Goal: Transaction & Acquisition: Purchase product/service

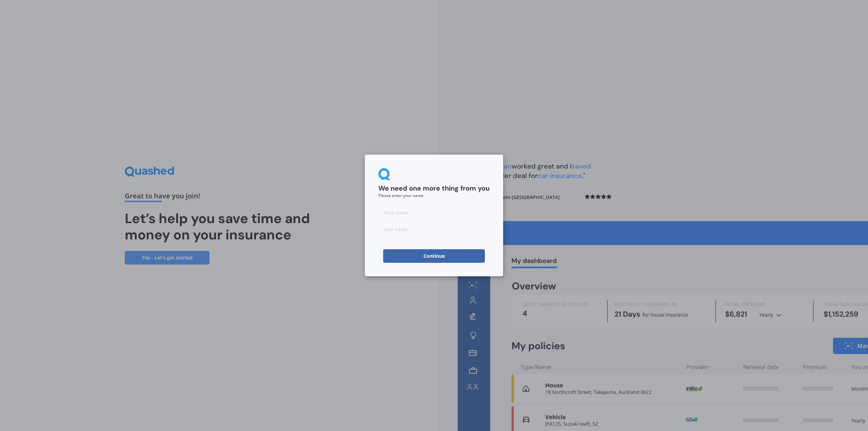
click at [408, 212] on input at bounding box center [434, 213] width 111 height 14
type input "[PERSON_NAME]"
click at [427, 261] on button "Continue" at bounding box center [434, 256] width 102 height 14
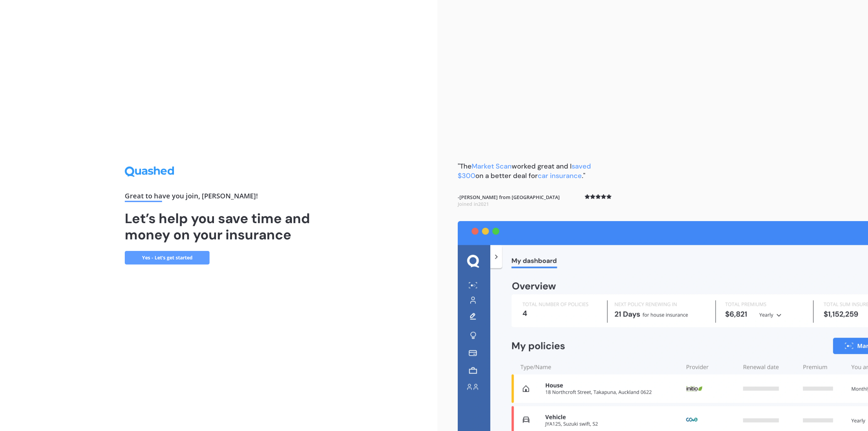
click at [183, 255] on link "Yes - Let’s get started" at bounding box center [167, 258] width 85 height 14
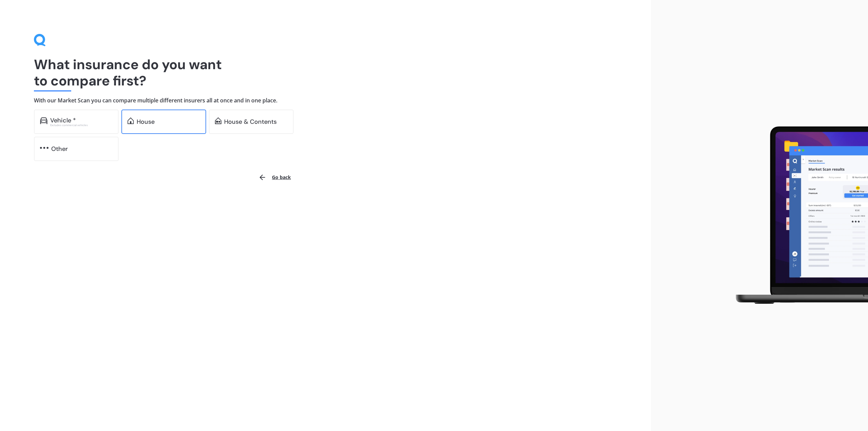
click at [168, 125] on div "House" at bounding box center [168, 121] width 63 height 7
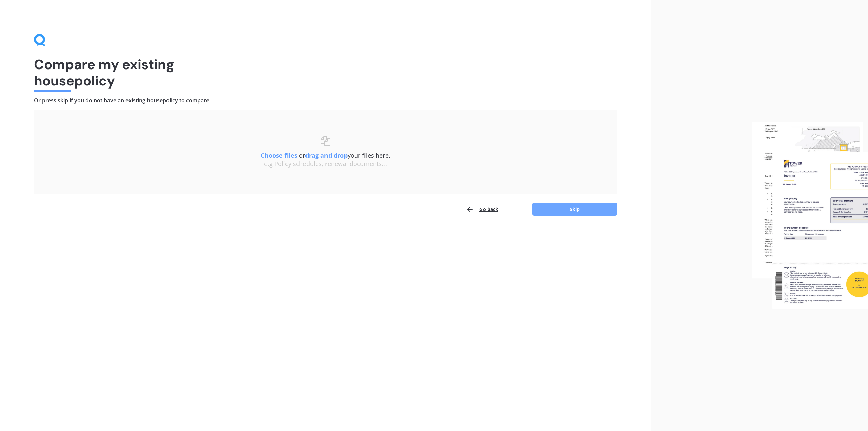
click at [562, 206] on button "Skip" at bounding box center [575, 209] width 85 height 13
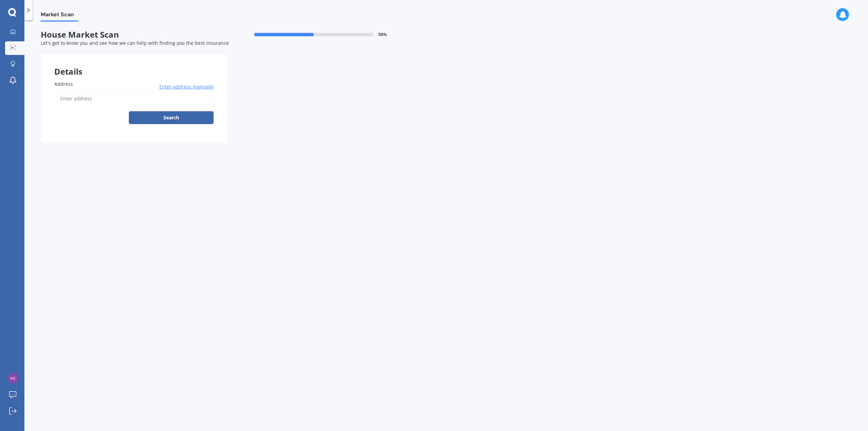
click at [129, 97] on input "Address" at bounding box center [133, 99] width 159 height 14
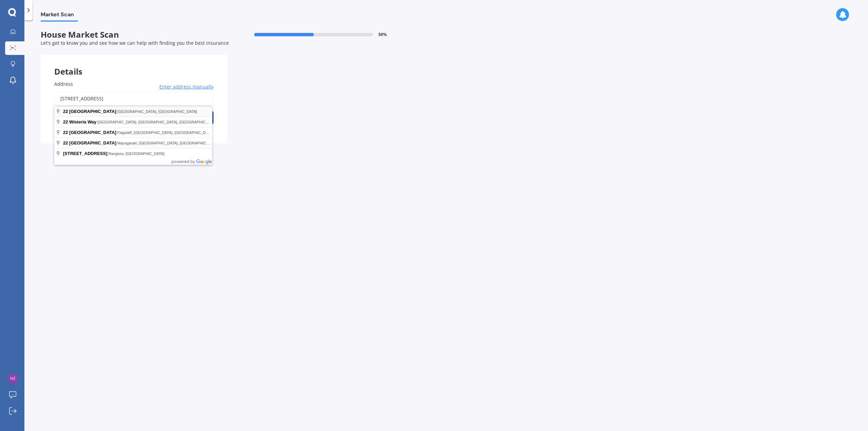
type input "[STREET_ADDRESS]"
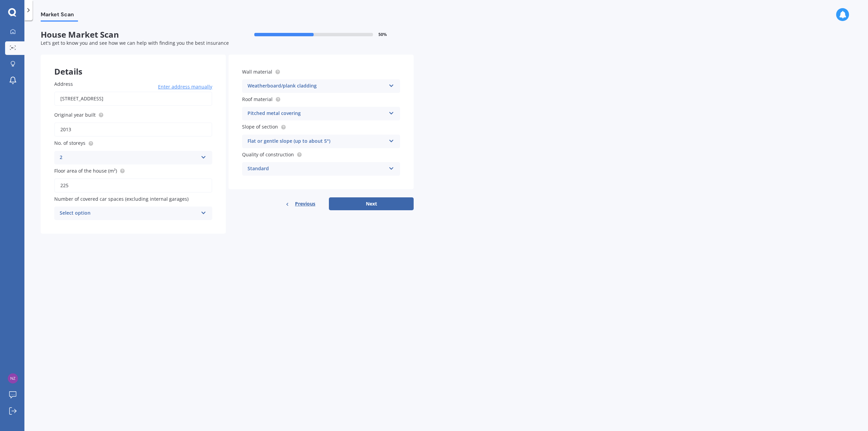
click at [199, 213] on div "Select option 0 1 2 3 4 5+" at bounding box center [133, 214] width 158 height 14
click at [199, 213] on div "0 0 1 2 3 4 5+" at bounding box center [133, 214] width 158 height 14
click at [505, 119] on div "Market Scan House Market Scan 50 % Let's get to know you and see how we can hel…" at bounding box center [446, 227] width 844 height 411
click at [123, 36] on span "House Market Scan" at bounding box center [134, 35] width 187 height 10
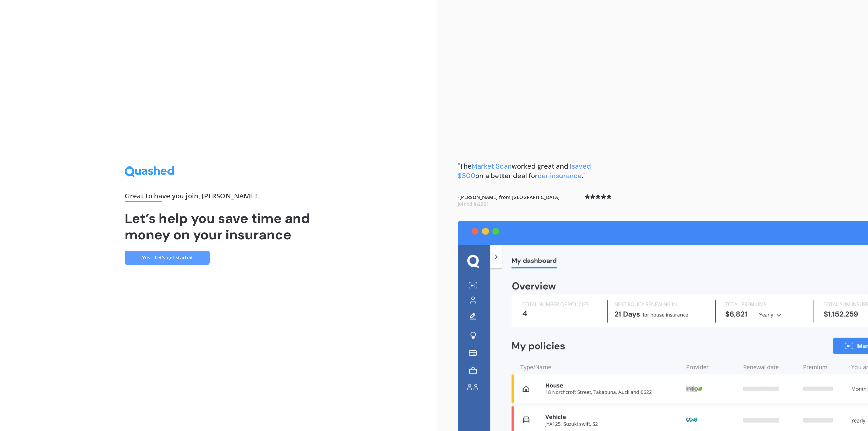
click at [173, 254] on link "Yes - Let’s get started" at bounding box center [167, 258] width 85 height 14
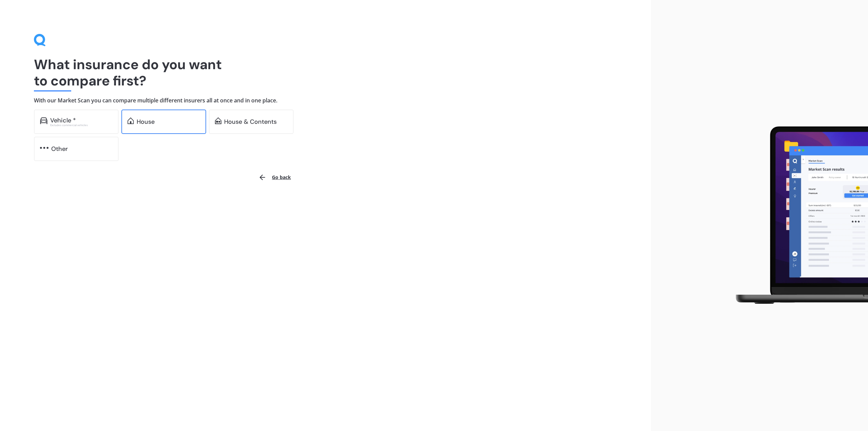
click at [156, 119] on div "House" at bounding box center [168, 121] width 63 height 7
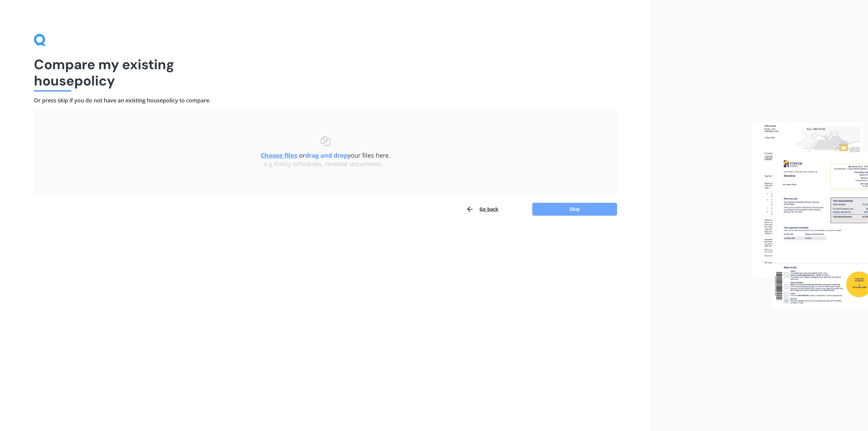
click at [569, 208] on button "Skip" at bounding box center [575, 209] width 85 height 13
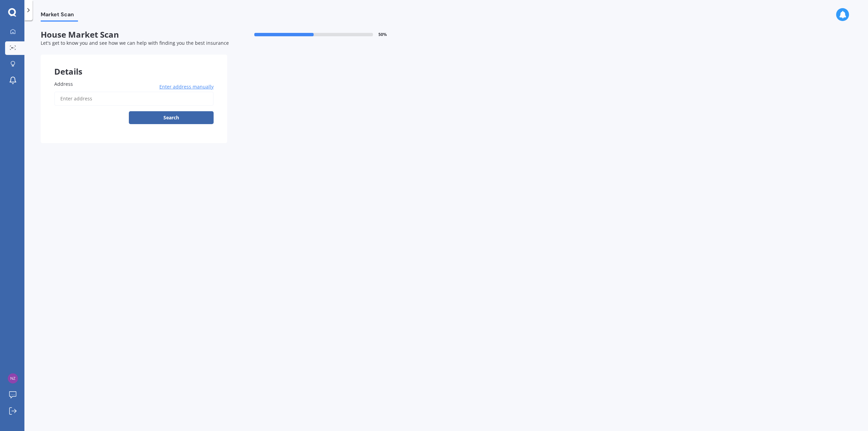
click at [111, 85] on label "Address" at bounding box center [132, 83] width 157 height 7
click at [111, 92] on input "Address" at bounding box center [133, 99] width 159 height 14
type input "[STREET_ADDRESS]"
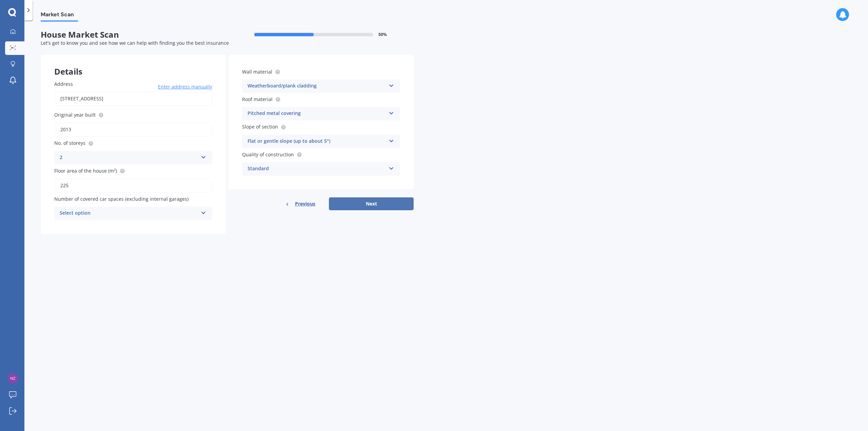
click at [371, 204] on button "Next" at bounding box center [371, 203] width 85 height 13
click at [208, 214] on div "Select option 0 1 2 3 4 5+" at bounding box center [133, 214] width 158 height 14
click at [107, 225] on div "0" at bounding box center [133, 226] width 157 height 12
click at [366, 205] on button "Next" at bounding box center [371, 203] width 85 height 13
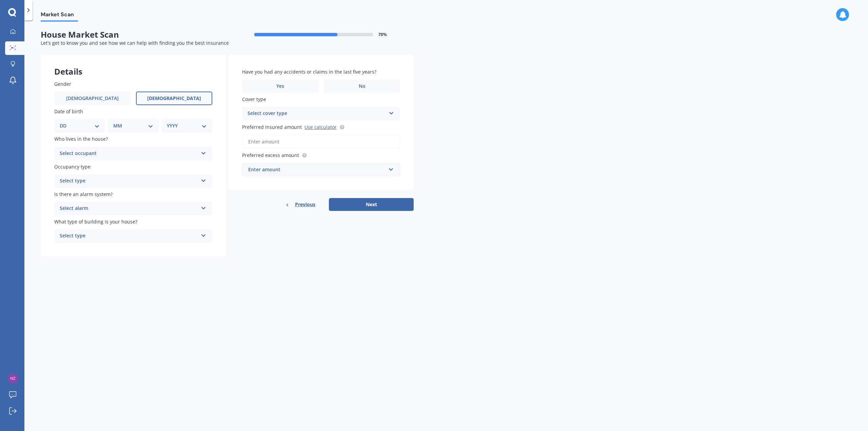
click at [170, 99] on span "Female" at bounding box center [174, 99] width 54 height 6
click at [0, 0] on input "Female" at bounding box center [0, 0] width 0 height 0
click at [99, 126] on select "DD 01 02 03 04 05 06 07 08 09 10 11 12 13 14 15 16 17 18 19 20 21 22 23 24 25 2…" at bounding box center [80, 125] width 40 height 7
select select "09"
click at [65, 122] on select "DD 01 02 03 04 05 06 07 08 09 10 11 12 13 14 15 16 17 18 19 20 21 22 23 24 25 2…" at bounding box center [80, 125] width 40 height 7
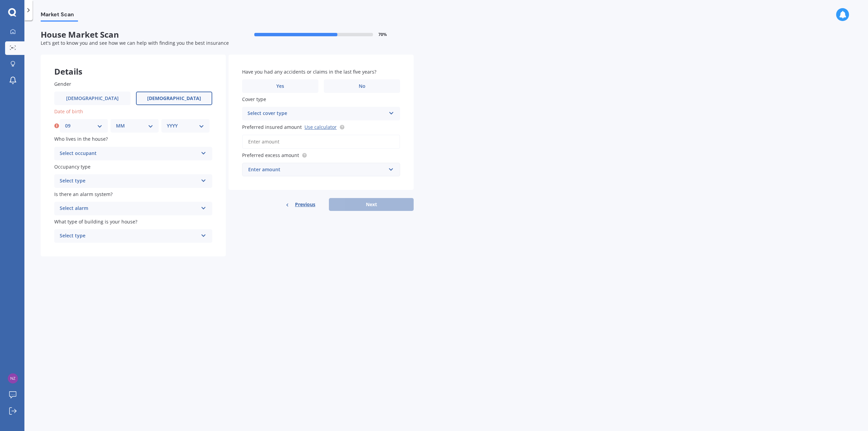
click at [102, 154] on div "Select occupant" at bounding box center [129, 154] width 138 height 8
click at [73, 167] on span "Owner" at bounding box center [67, 167] width 15 height 6
click at [72, 181] on div "Select type" at bounding box center [129, 181] width 138 height 8
click at [73, 196] on span "Permanent" at bounding box center [73, 194] width 26 height 6
click at [85, 209] on div "Select alarm" at bounding box center [129, 209] width 138 height 8
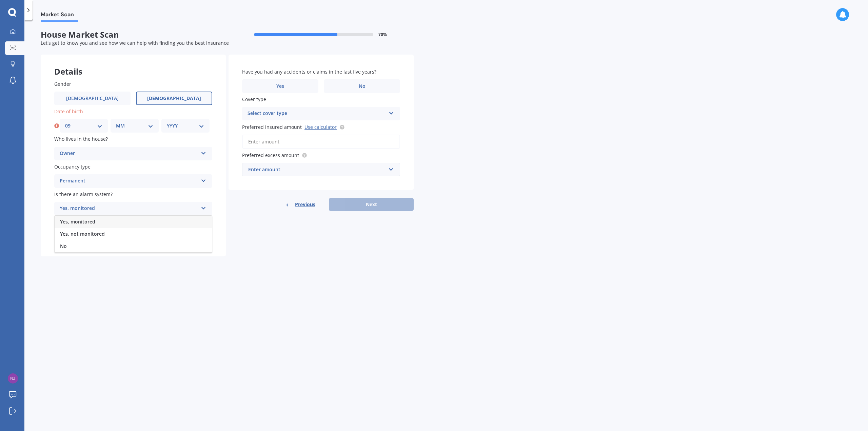
click at [83, 222] on span "Yes, monitored" at bounding box center [77, 221] width 35 height 6
click at [80, 235] on div "Select type" at bounding box center [129, 236] width 138 height 8
click at [76, 249] on span "Freestanding" at bounding box center [75, 249] width 30 height 6
click at [350, 87] on label "No" at bounding box center [362, 86] width 76 height 14
click at [0, 0] on input "No" at bounding box center [0, 0] width 0 height 0
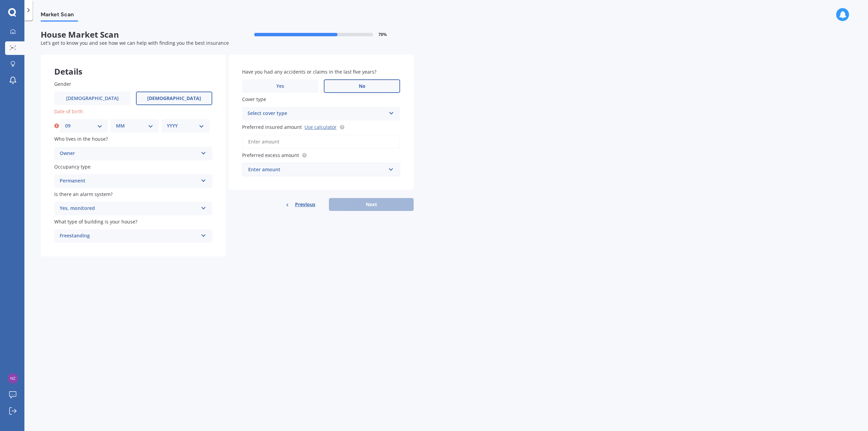
click at [283, 113] on div "Select cover type" at bounding box center [317, 114] width 138 height 8
click at [276, 128] on div "High" at bounding box center [321, 127] width 157 height 12
click at [319, 130] on link "Use calculator" at bounding box center [321, 127] width 32 height 6
click at [290, 143] on input "Preferred insured amount Use calculator" at bounding box center [321, 142] width 158 height 14
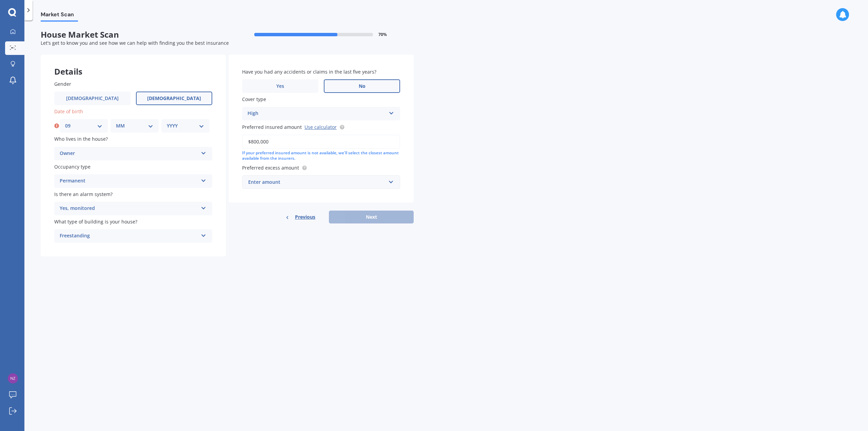
type input "$800,000"
click at [395, 183] on input "text" at bounding box center [319, 182] width 152 height 13
click at [254, 195] on span "$300" at bounding box center [253, 195] width 11 height 6
click at [147, 124] on select "MM 01 02 03 04 05 06 07 08 09 10 11 12" at bounding box center [134, 125] width 37 height 7
click at [116, 122] on select "MM 01 02 03 04 05 06 07 08 09 10 11 12" at bounding box center [134, 125] width 37 height 7
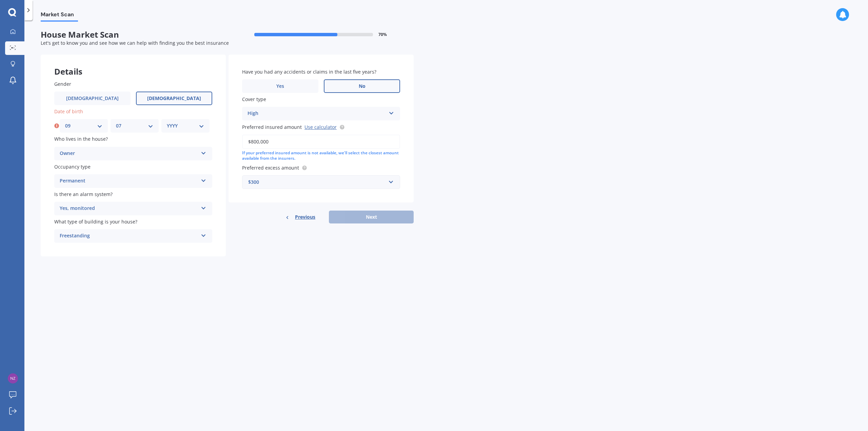
click at [153, 125] on select "MM 01 02 03 04 05 06 07 08 09 10 11 12" at bounding box center [134, 125] width 37 height 7
select select "08"
click at [116, 122] on select "MM 01 02 03 04 05 06 07 08 09 10 11 12" at bounding box center [134, 125] width 37 height 7
click at [204, 126] on div "YYYY 2009 2008 2007 2006 2005 2004 2003 2002 2001 2000 1999 1998 1997 1996 1995…" at bounding box center [185, 126] width 48 height 14
click at [201, 126] on select "YYYY 2009 2008 2007 2006 2005 2004 2003 2002 2001 2000 1999 1998 1997 1996 1995…" at bounding box center [185, 125] width 37 height 7
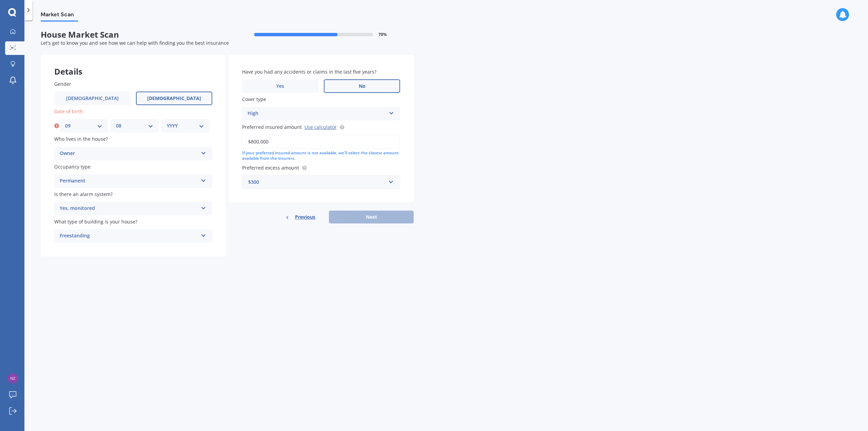
select select "1976"
click at [167, 122] on select "YYYY 2009 2008 2007 2006 2005 2004 2003 2002 2001 2000 1999 1998 1997 1996 1995…" at bounding box center [185, 125] width 37 height 7
click at [97, 125] on select "DD 01 02 03 04 05 06 07 08 09 10 11 12 13 14 15 16 17 18 19 20 21 22 23 24 25 2…" at bounding box center [80, 125] width 40 height 7
select select "10"
click at [60, 122] on select "DD 01 02 03 04 05 06 07 08 09 10 11 12 13 14 15 16 17 18 19 20 21 22 23 24 25 2…" at bounding box center [80, 125] width 40 height 7
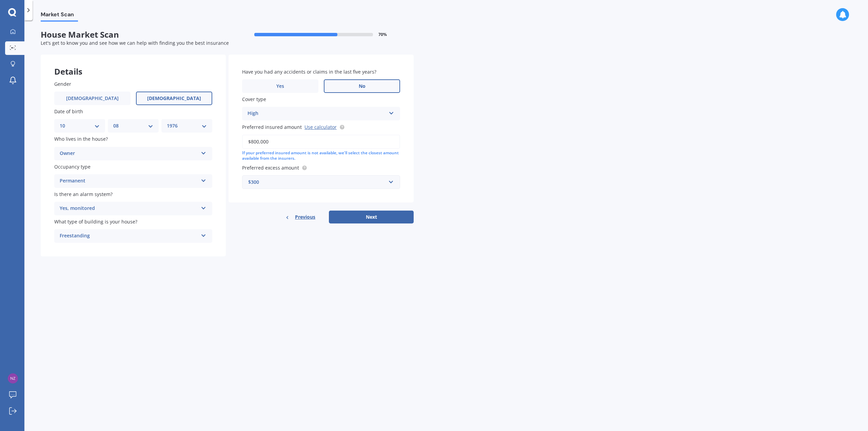
drag, startPoint x: 380, startPoint y: 219, endPoint x: 374, endPoint y: 303, distance: 84.4
click at [374, 303] on div "Market Scan House Market Scan 70 % Let's get to know you and see how we can hel…" at bounding box center [446, 227] width 844 height 411
click at [376, 217] on button "Next" at bounding box center [371, 217] width 85 height 13
select select "10"
select select "08"
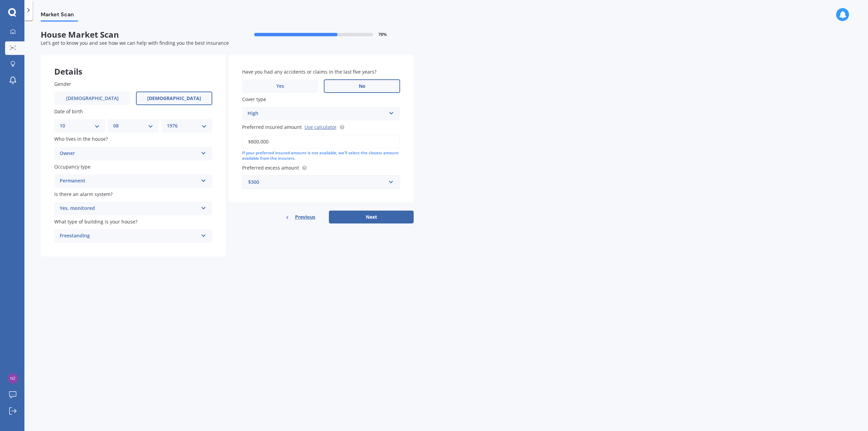
select select "1976"
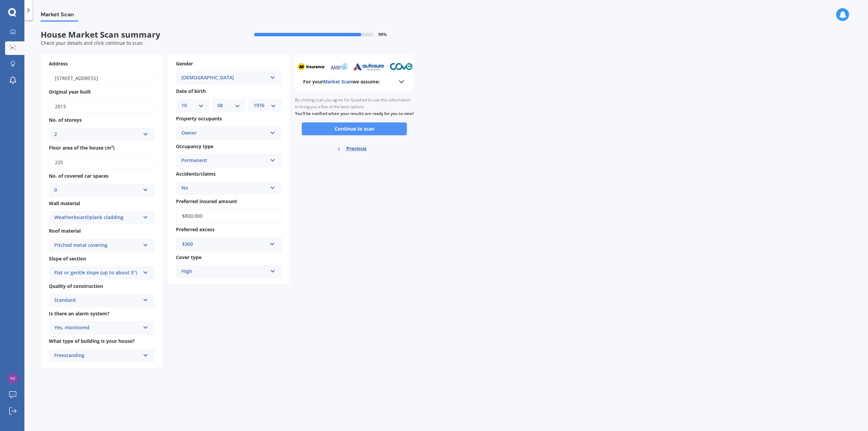
click at [333, 132] on button "Continue to scan" at bounding box center [354, 128] width 105 height 13
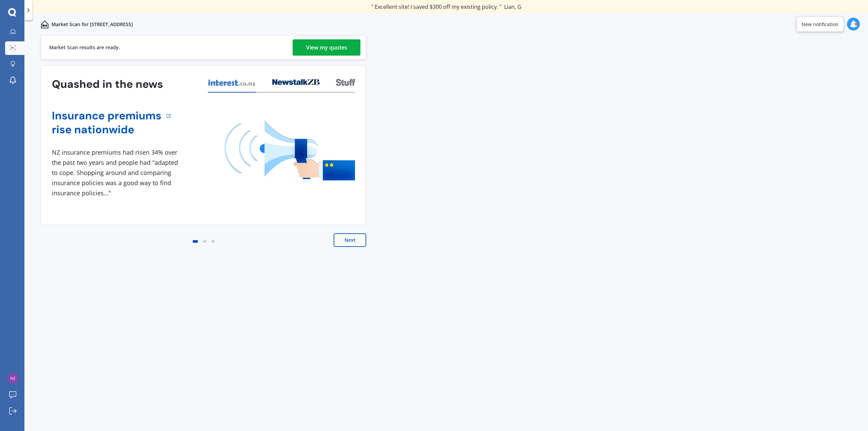
drag, startPoint x: 351, startPoint y: 238, endPoint x: 414, endPoint y: 206, distance: 70.4
click at [351, 238] on button "Next" at bounding box center [350, 240] width 33 height 14
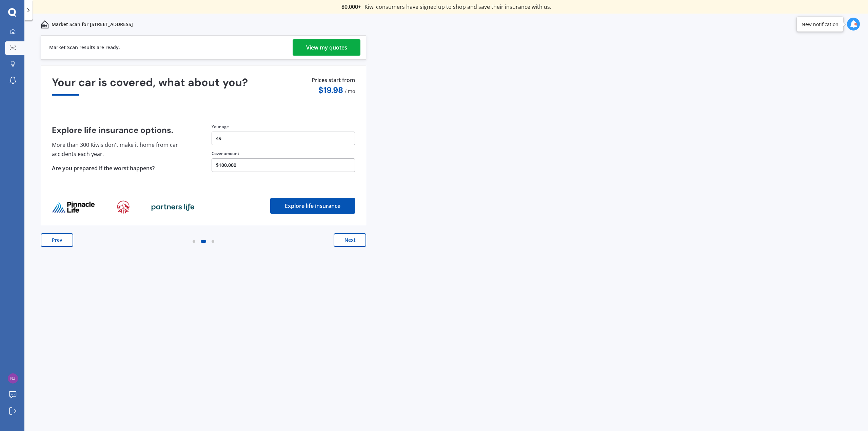
click at [355, 242] on button "Next" at bounding box center [350, 240] width 33 height 14
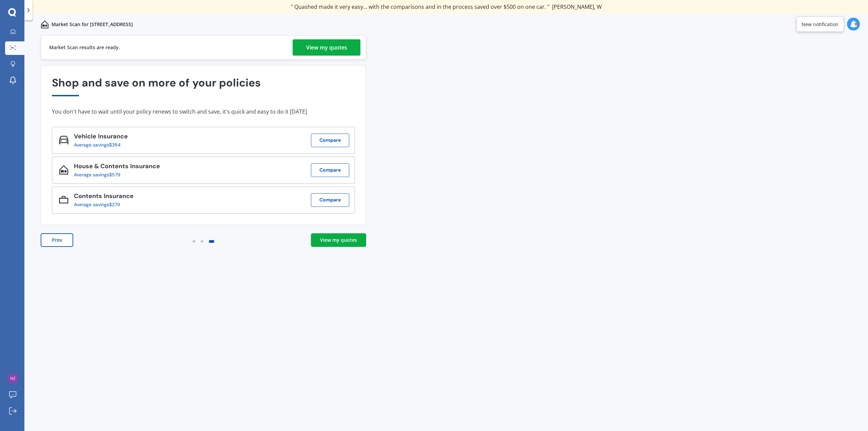
click at [353, 239] on div "View my quotes" at bounding box center [338, 240] width 37 height 7
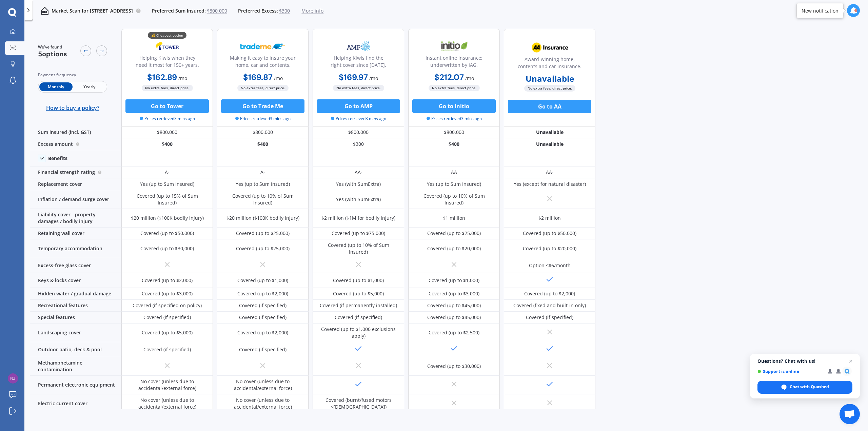
click at [89, 86] on span "Yearly" at bounding box center [89, 86] width 33 height 9
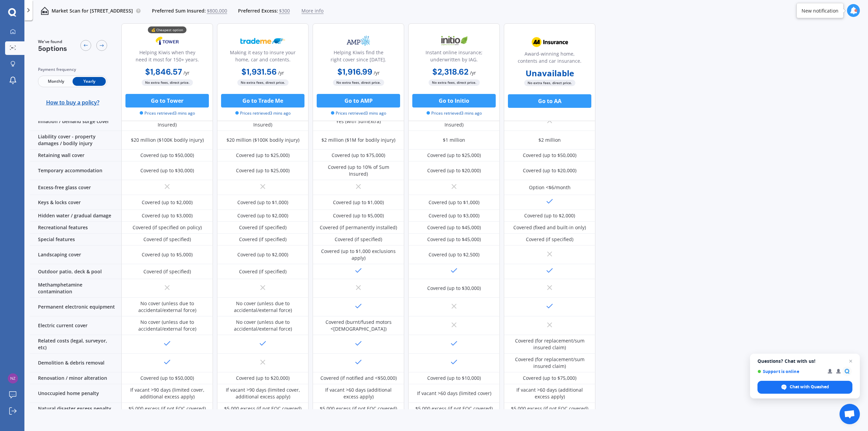
scroll to position [3, 0]
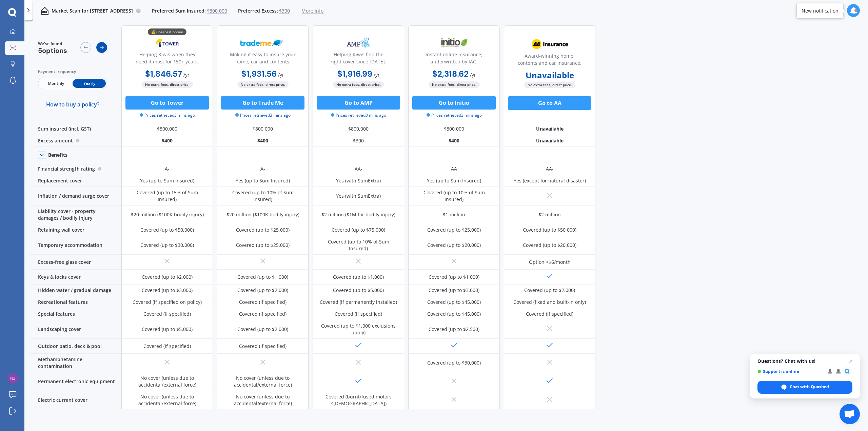
click at [104, 50] on icon at bounding box center [101, 47] width 5 height 5
click at [101, 49] on icon at bounding box center [101, 47] width 5 height 5
click at [85, 49] on icon at bounding box center [85, 47] width 5 height 5
